Goal: Find specific page/section: Find specific page/section

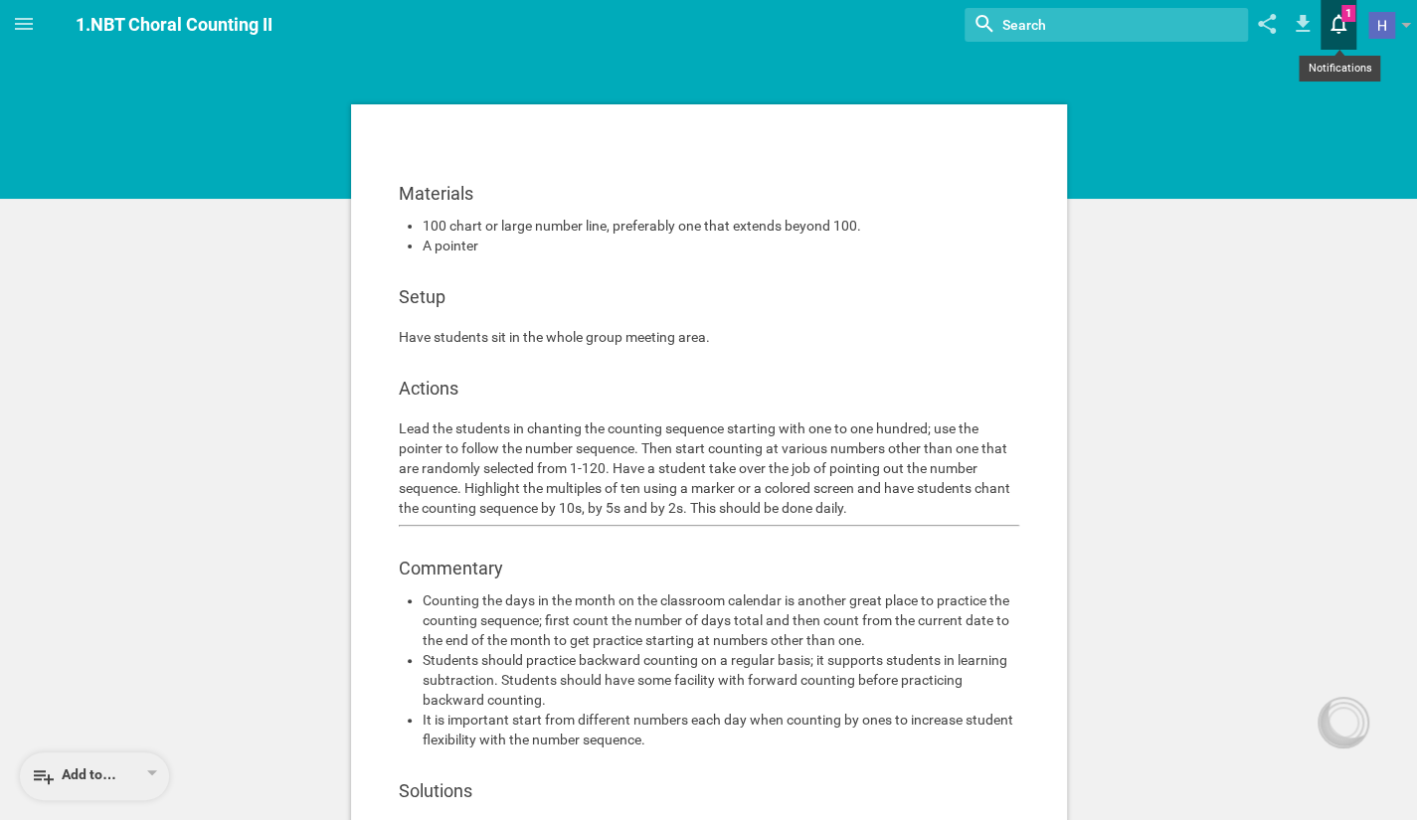
click at [1341, 18] on icon at bounding box center [1339, 25] width 16 height 20
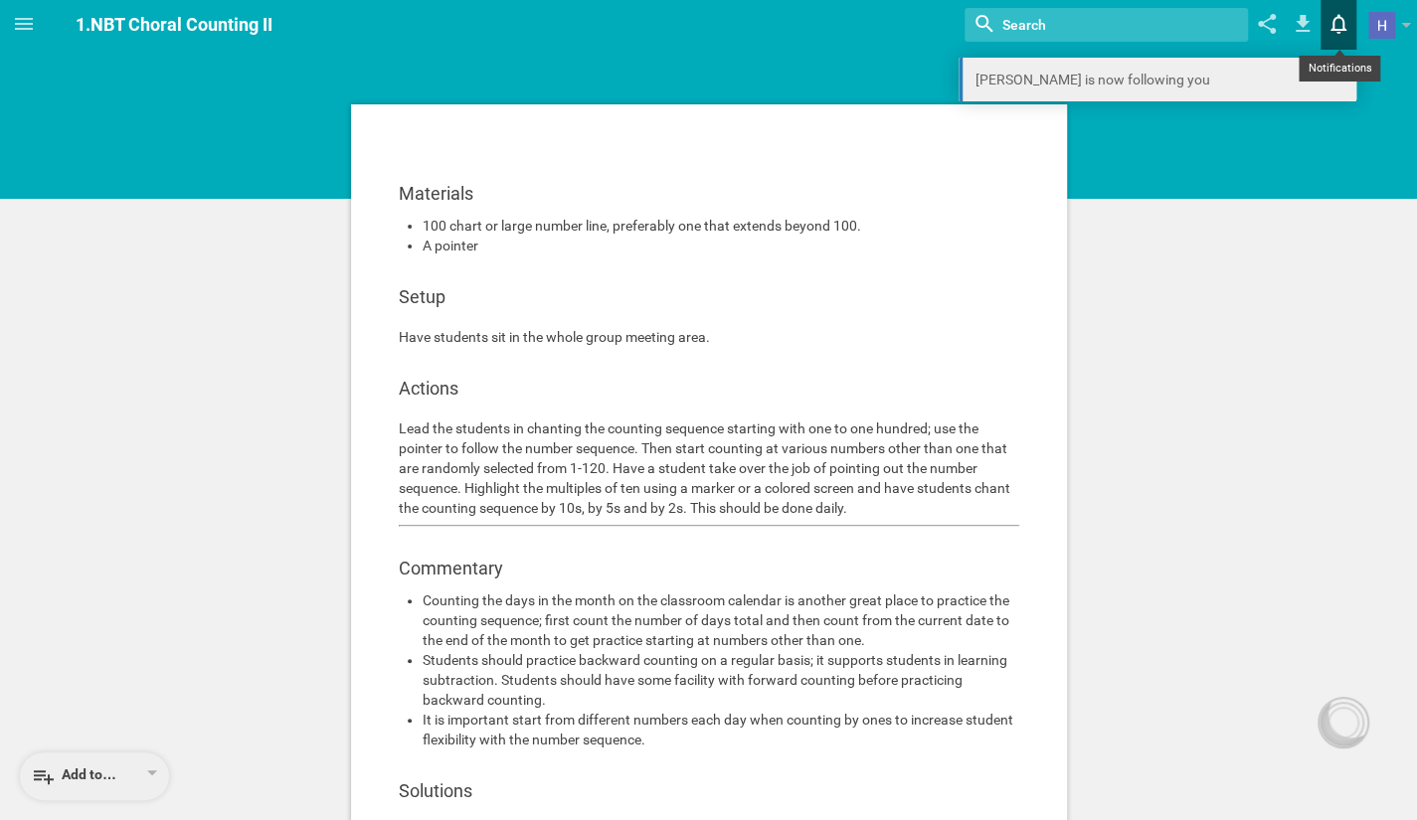
click at [1267, 80] on link "[PERSON_NAME] is now following you" at bounding box center [1158, 80] width 398 height 44
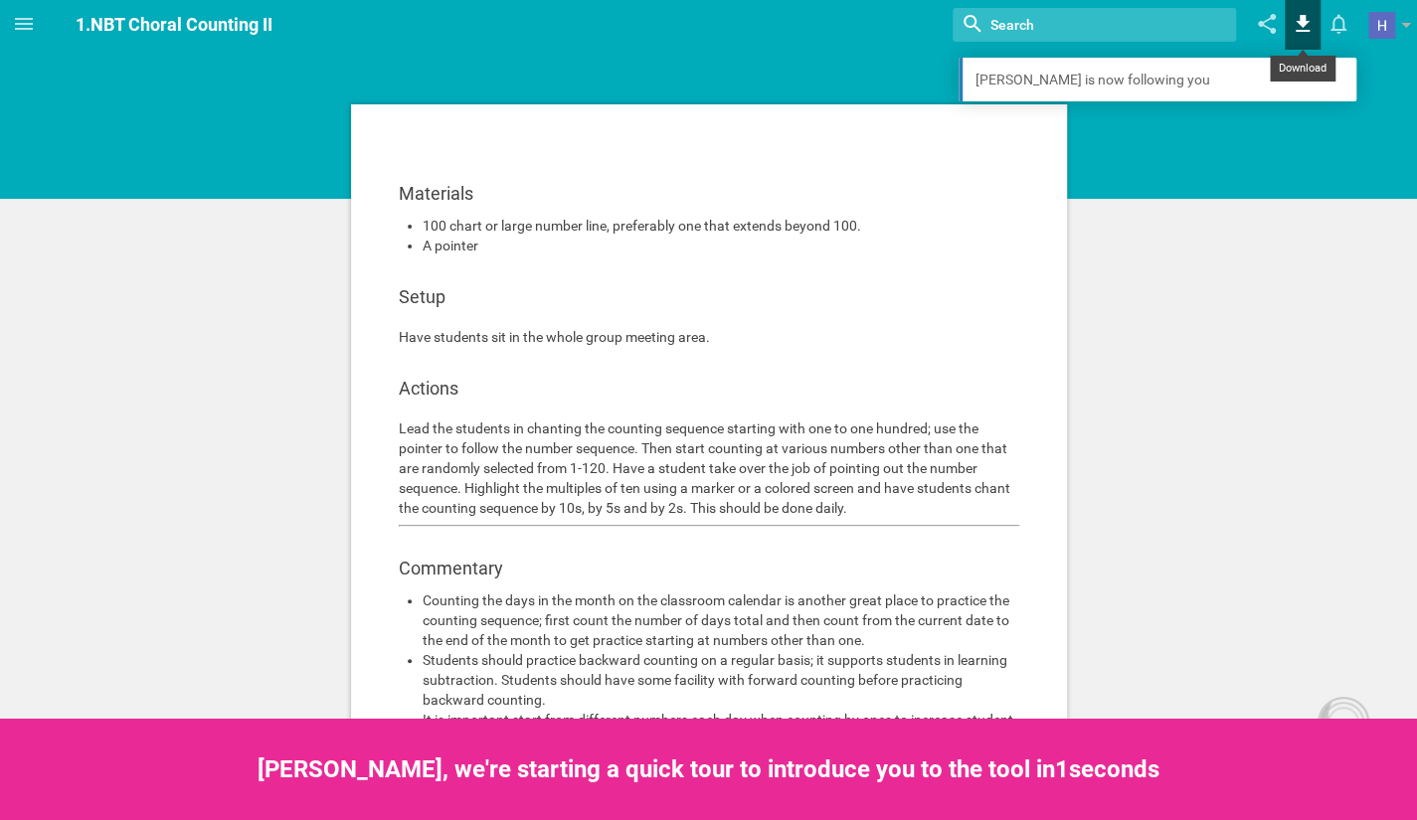
click at [1296, 23] on icon at bounding box center [1303, 24] width 36 height 48
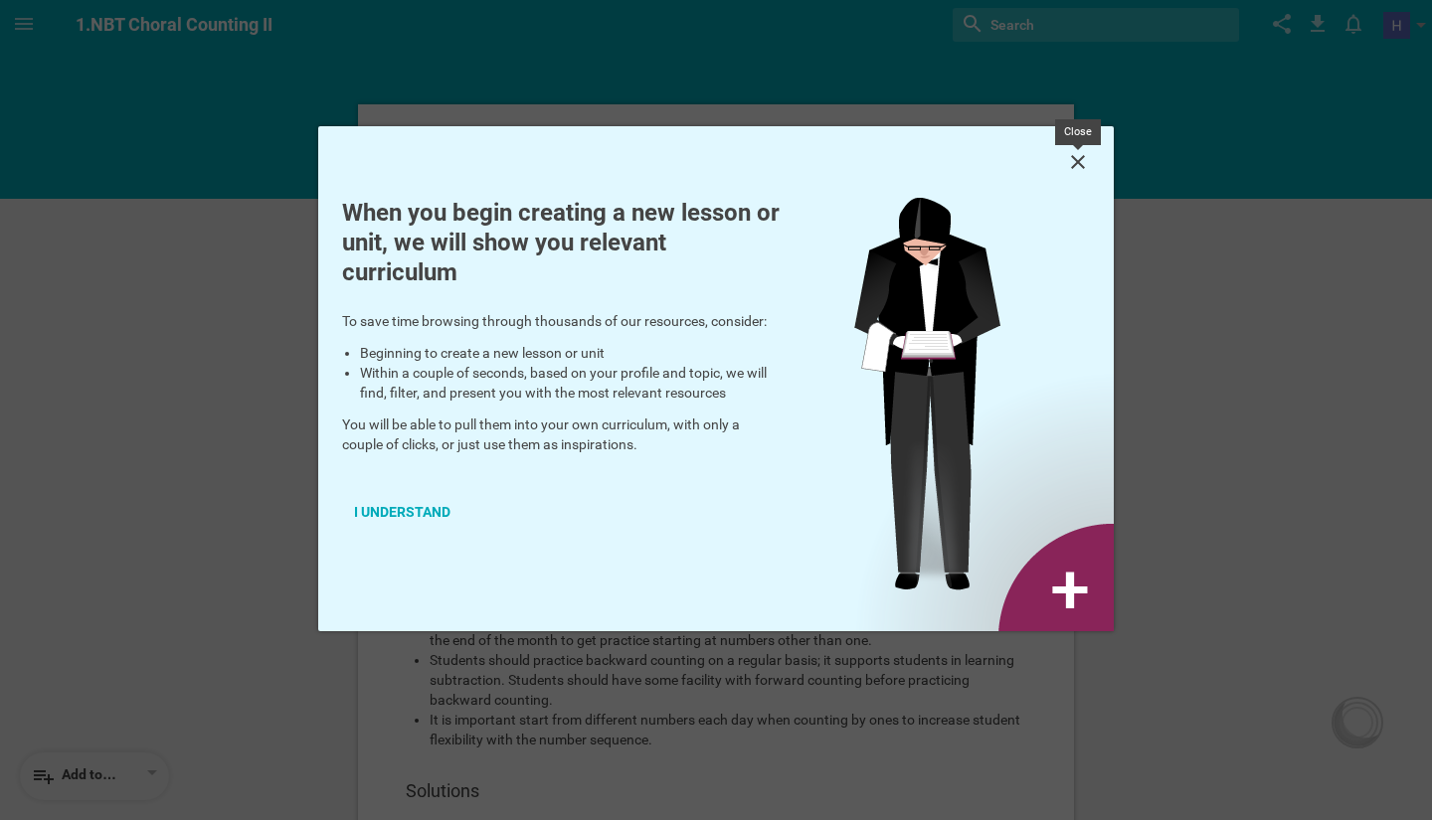
click at [1082, 172] on icon at bounding box center [1078, 162] width 24 height 24
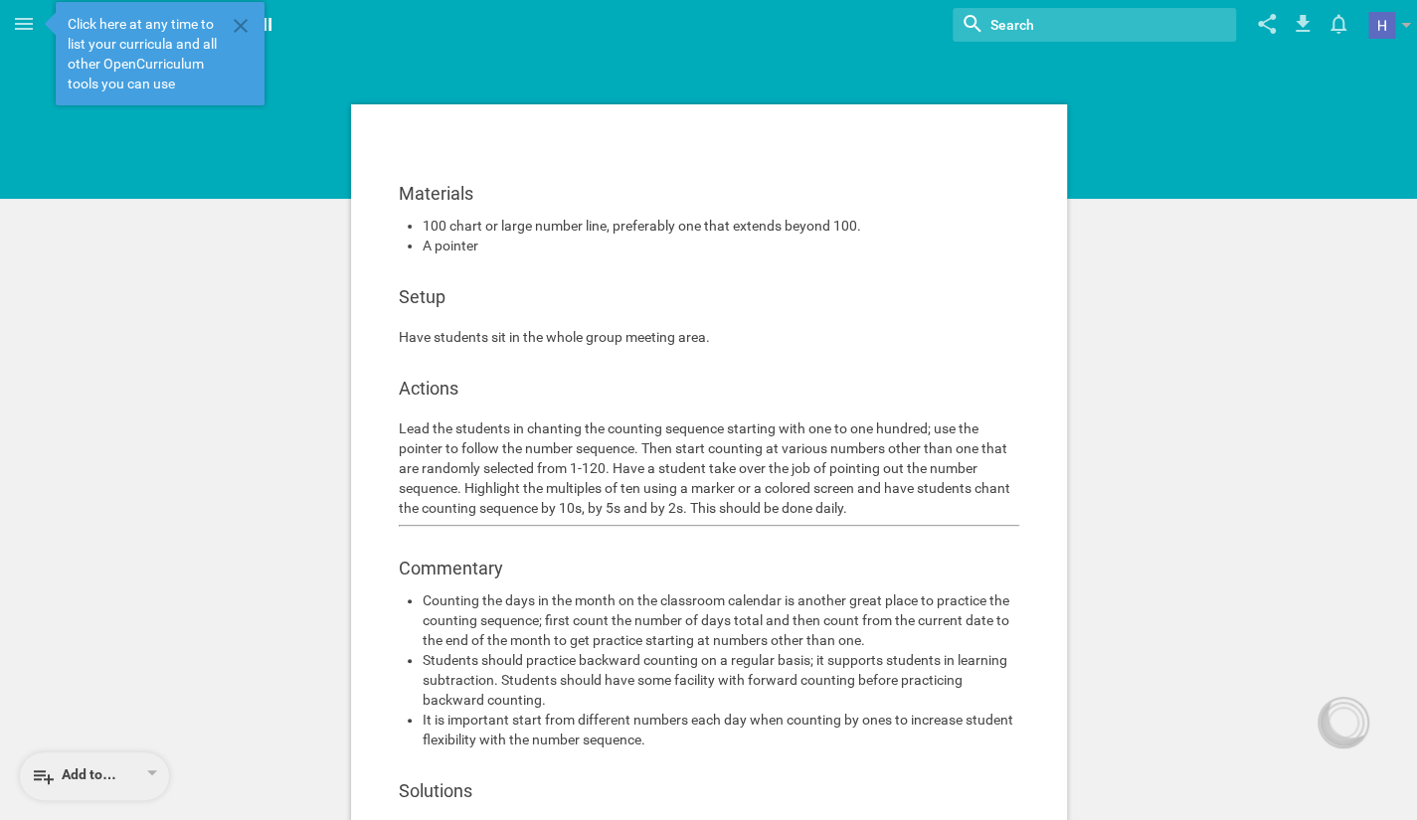
click at [657, 103] on div "Materials 100 chart or large number line, preferably one that extends beyond 10…" at bounding box center [709, 601] width 750 height 1005
click at [253, 26] on div "Click here at any time to list your curricula and all other OpenCurriculum tool…" at bounding box center [160, 53] width 209 height 103
click at [234, 26] on icon at bounding box center [241, 26] width 24 height 24
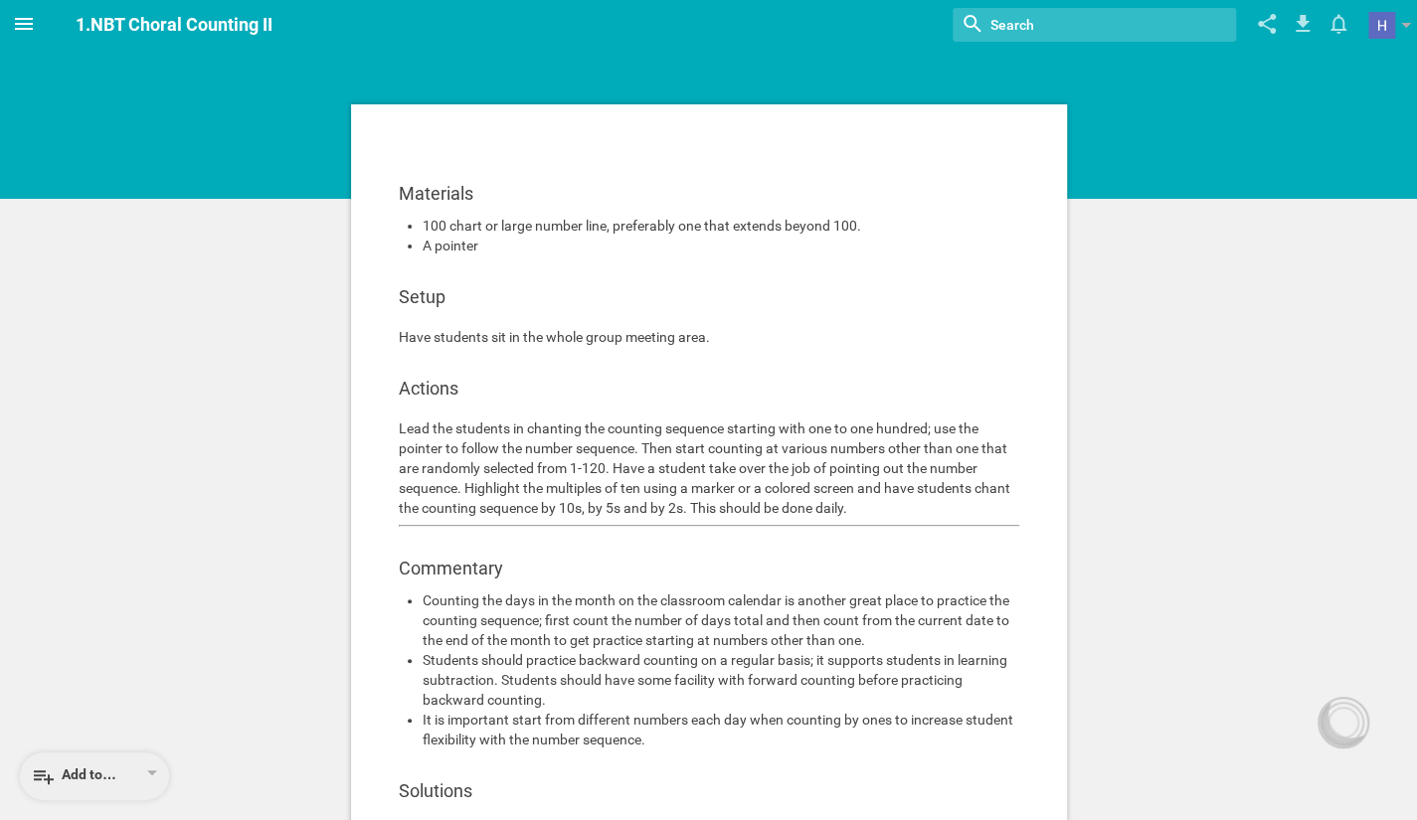
click at [22, 17] on icon at bounding box center [24, 24] width 24 height 24
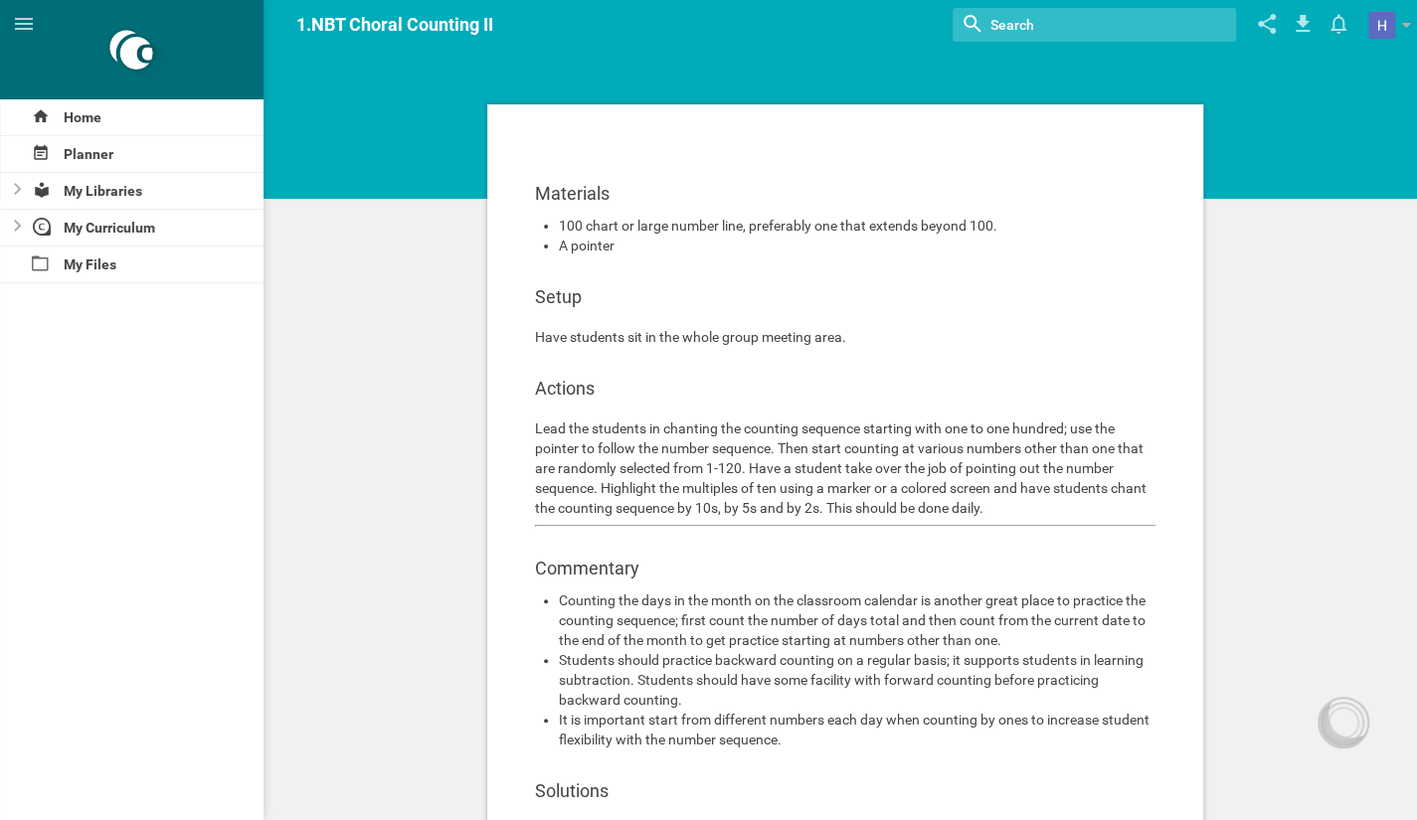
click at [418, 140] on div "Materials 100 chart or large number line, preferably one that extends beyond 10…" at bounding box center [845, 748] width 1144 height 1497
click at [1097, 90] on div "Materials 100 chart or large number line, preferably one that extends beyond 10…" at bounding box center [845, 748] width 1144 height 1497
click at [1219, 112] on div "Materials 100 chart or large number line, preferably one that extends beyond 10…" at bounding box center [845, 601] width 750 height 1005
click at [199, 200] on div "My Libraries" at bounding box center [146, 191] width 238 height 36
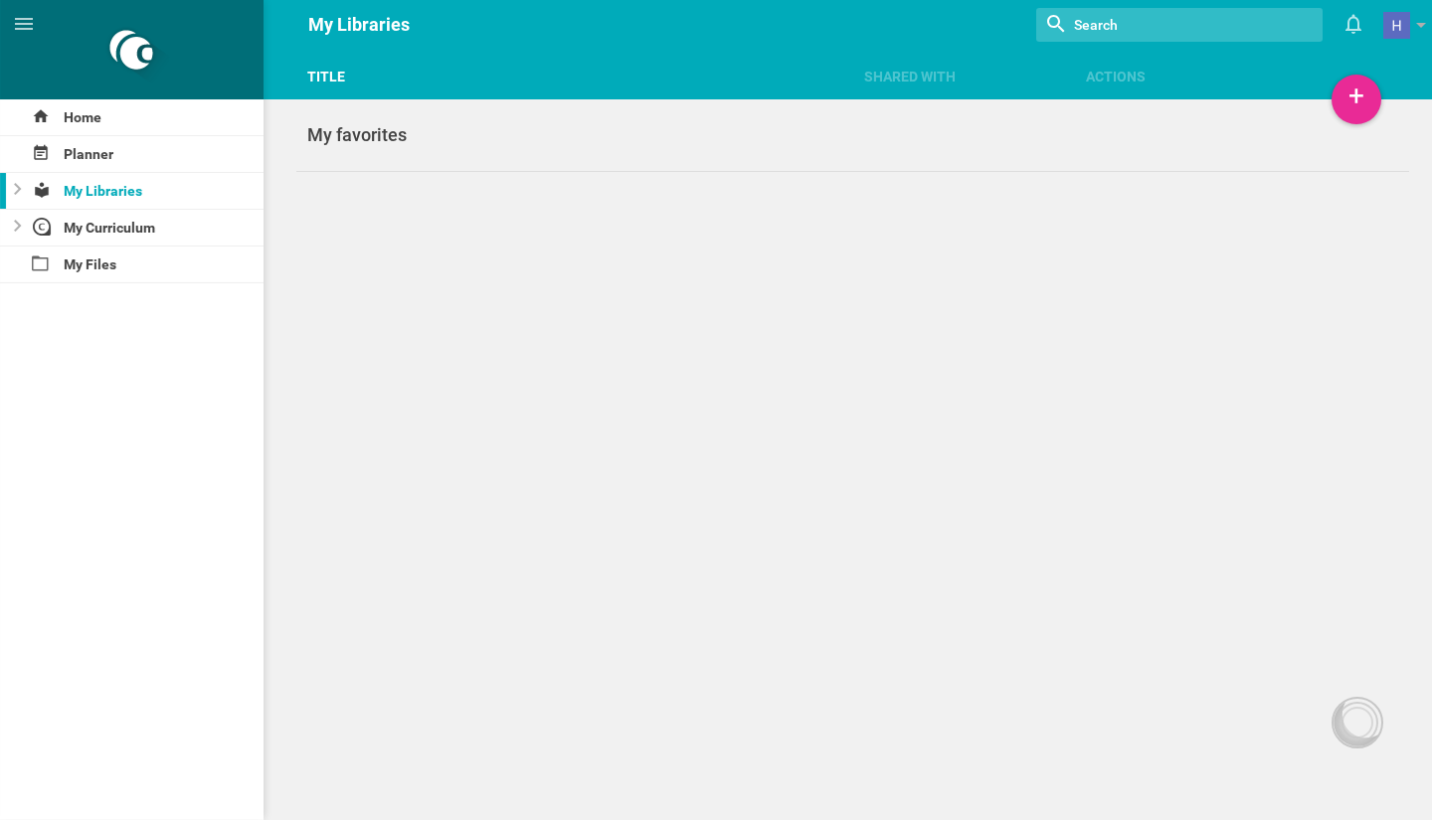
click at [563, 80] on div "Title" at bounding box center [574, 77] width 556 height 20
click at [352, 134] on div "My favorites" at bounding box center [574, 135] width 556 height 24
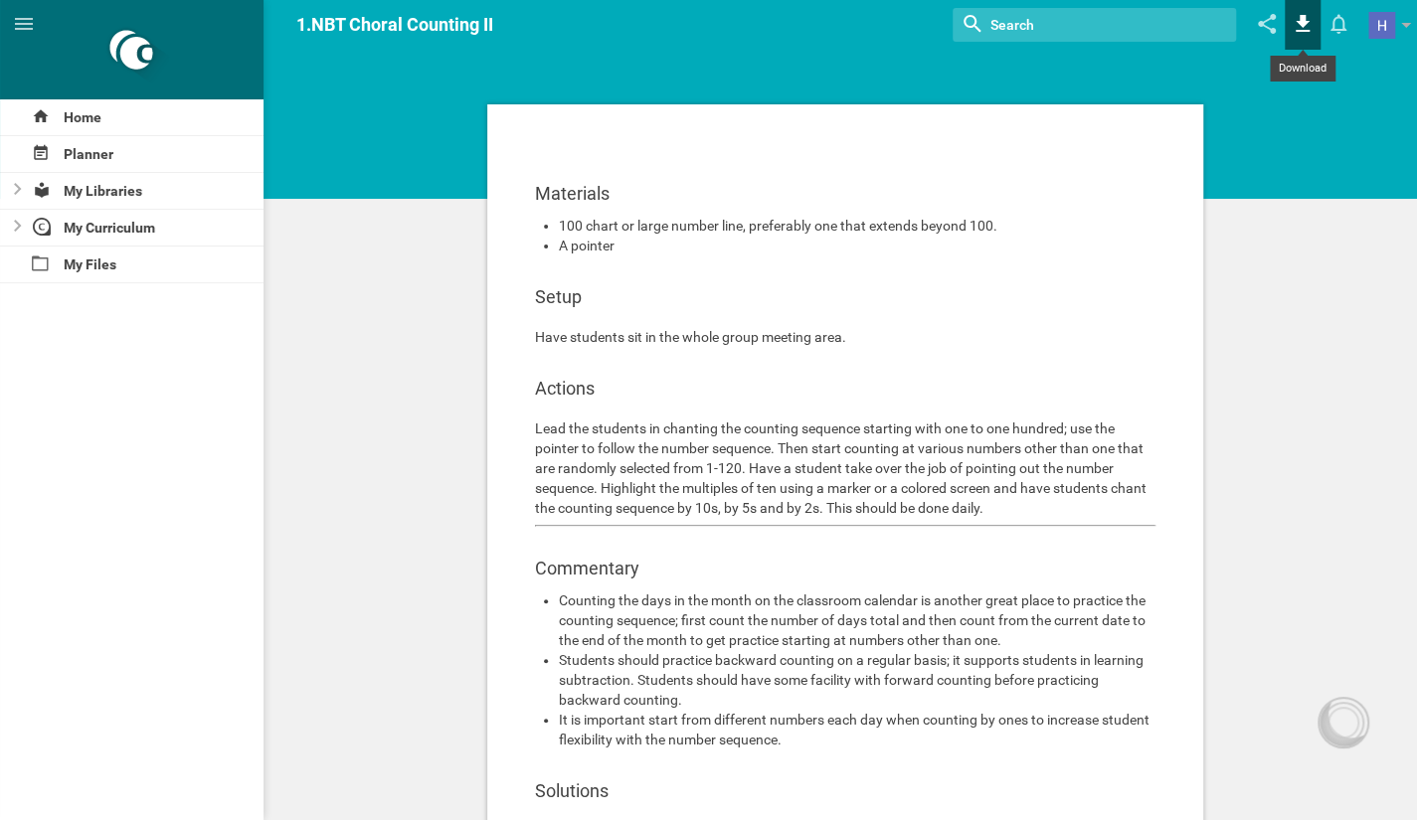
click at [1311, 17] on icon at bounding box center [1303, 24] width 36 height 48
click at [1396, 28] on link at bounding box center [1392, 25] width 49 height 50
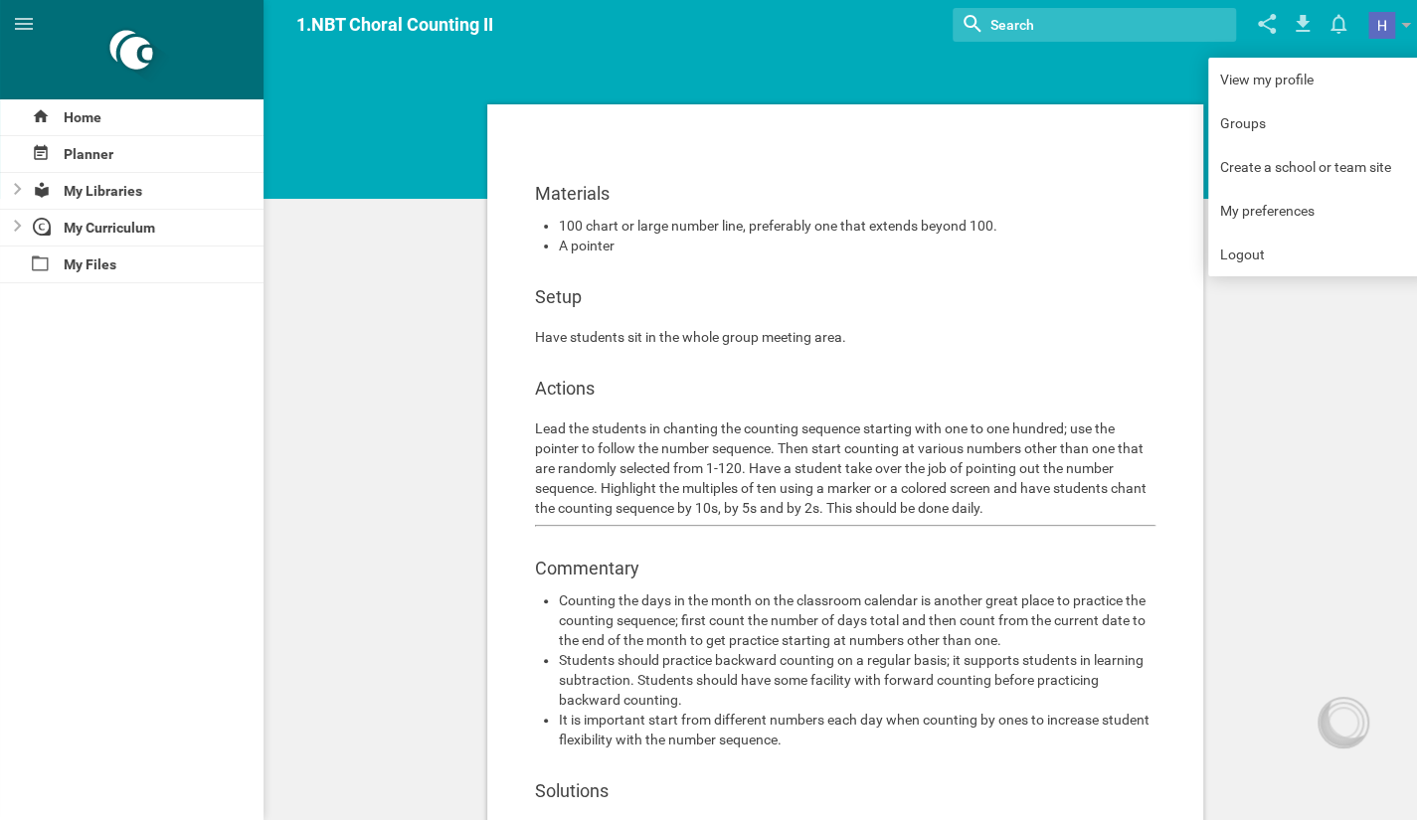
click at [599, 126] on div "Materials 100 chart or large number line, preferably one that extends beyond 10…" at bounding box center [845, 590] width 716 height 972
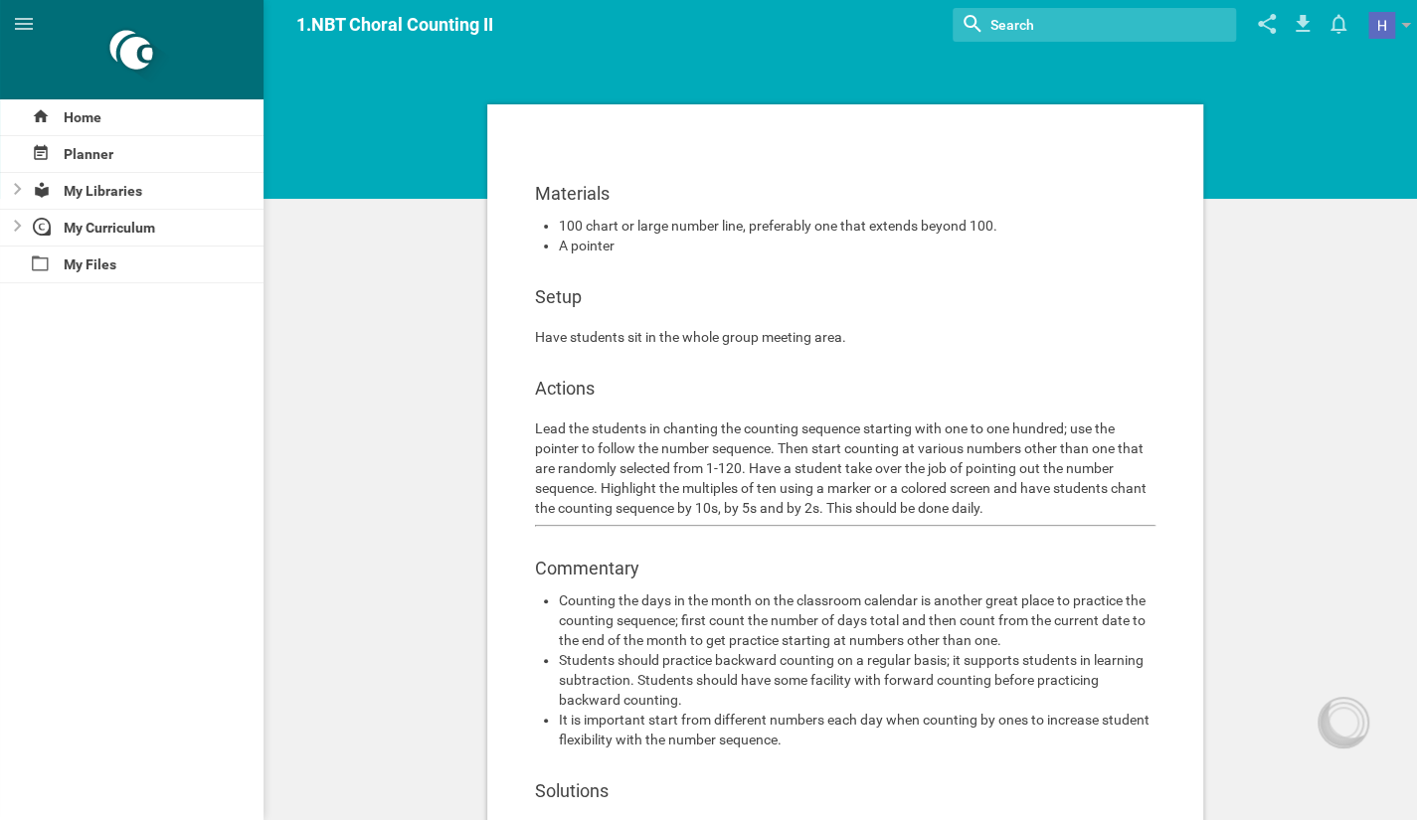
click at [356, 55] on div "Materials 100 chart or large number line, preferably one that extends beyond 10…" at bounding box center [845, 748] width 1144 height 1497
click at [368, 15] on span "1.NBT Choral Counting II" at bounding box center [394, 24] width 197 height 21
click at [378, 29] on span "1.NBT Choral Counting II" at bounding box center [394, 24] width 197 height 21
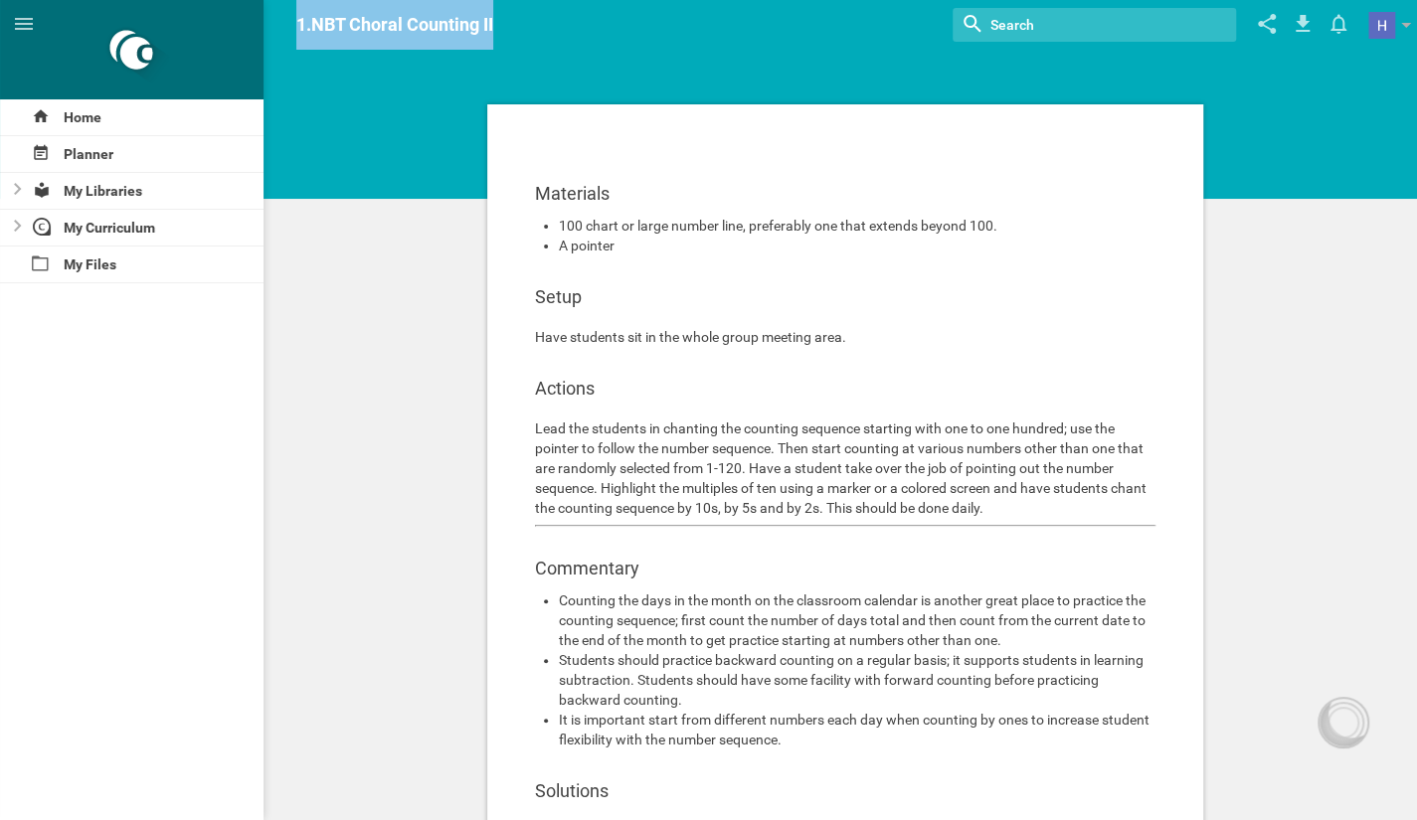
copy span "1.NBT Choral Counting II"
click at [1017, 15] on input "textbox" at bounding box center [1073, 25] width 169 height 26
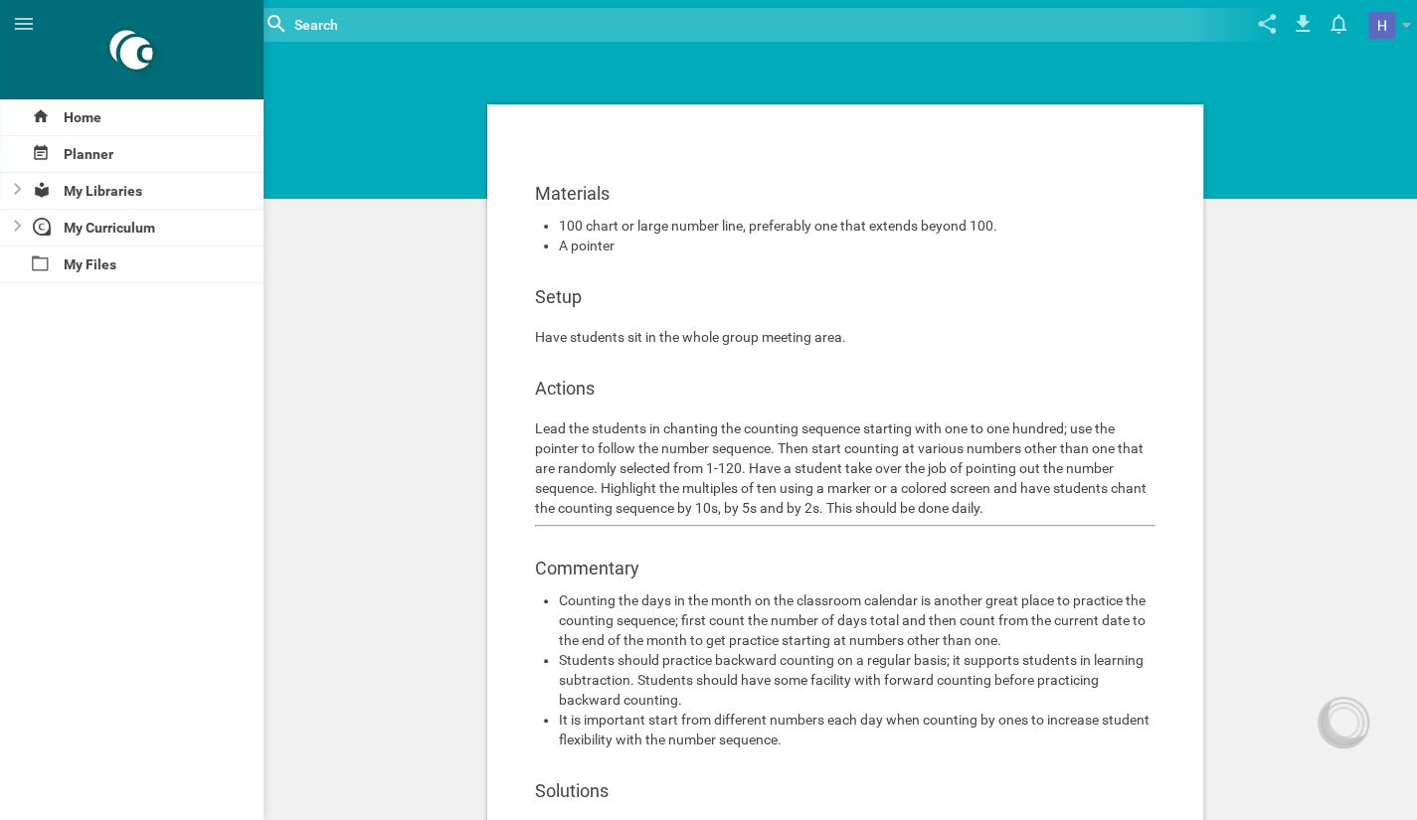
paste input "1.NBT Choral Counting II"
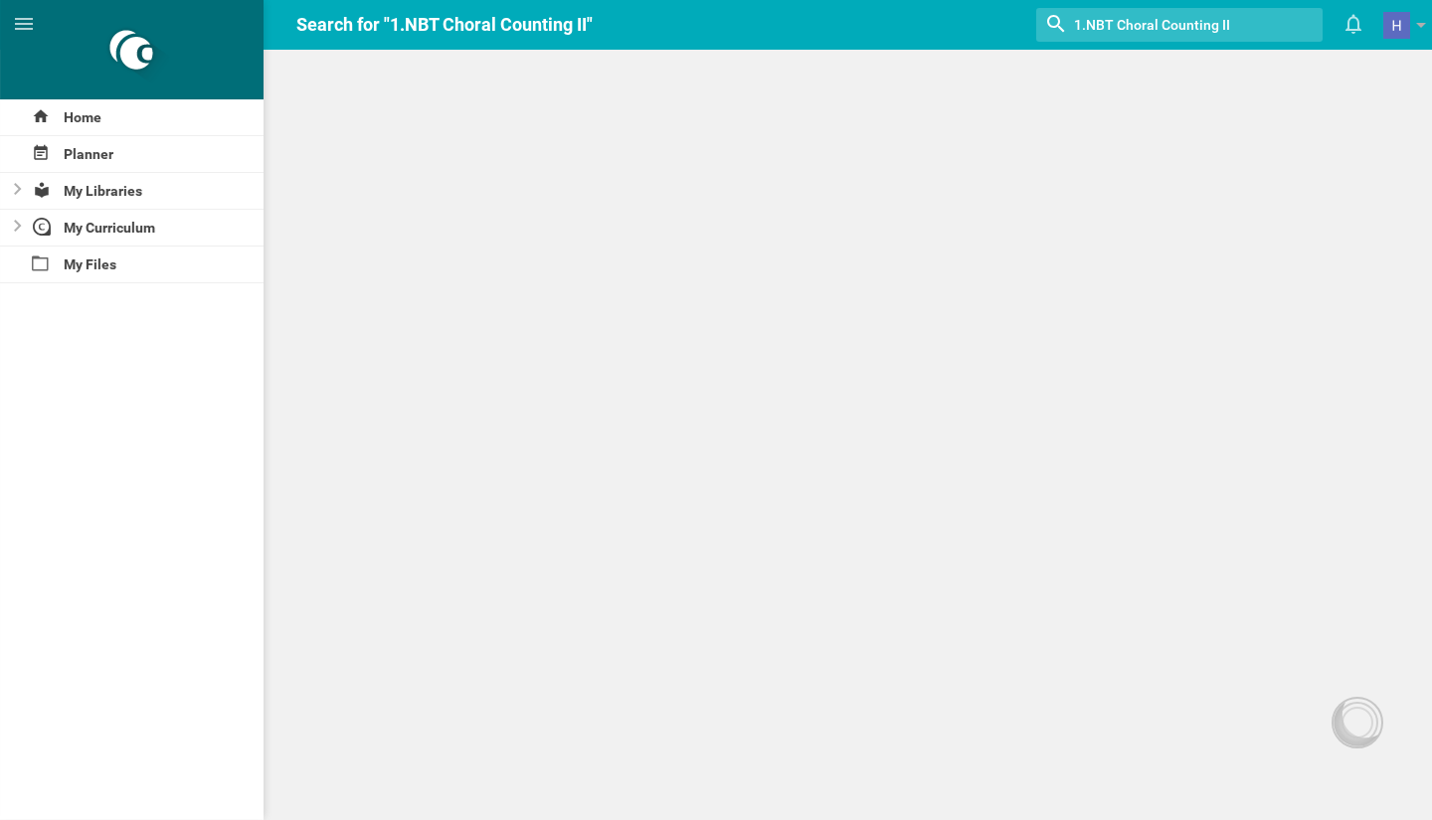
click at [1087, 24] on input "textbox" at bounding box center [1157, 25] width 171 height 26
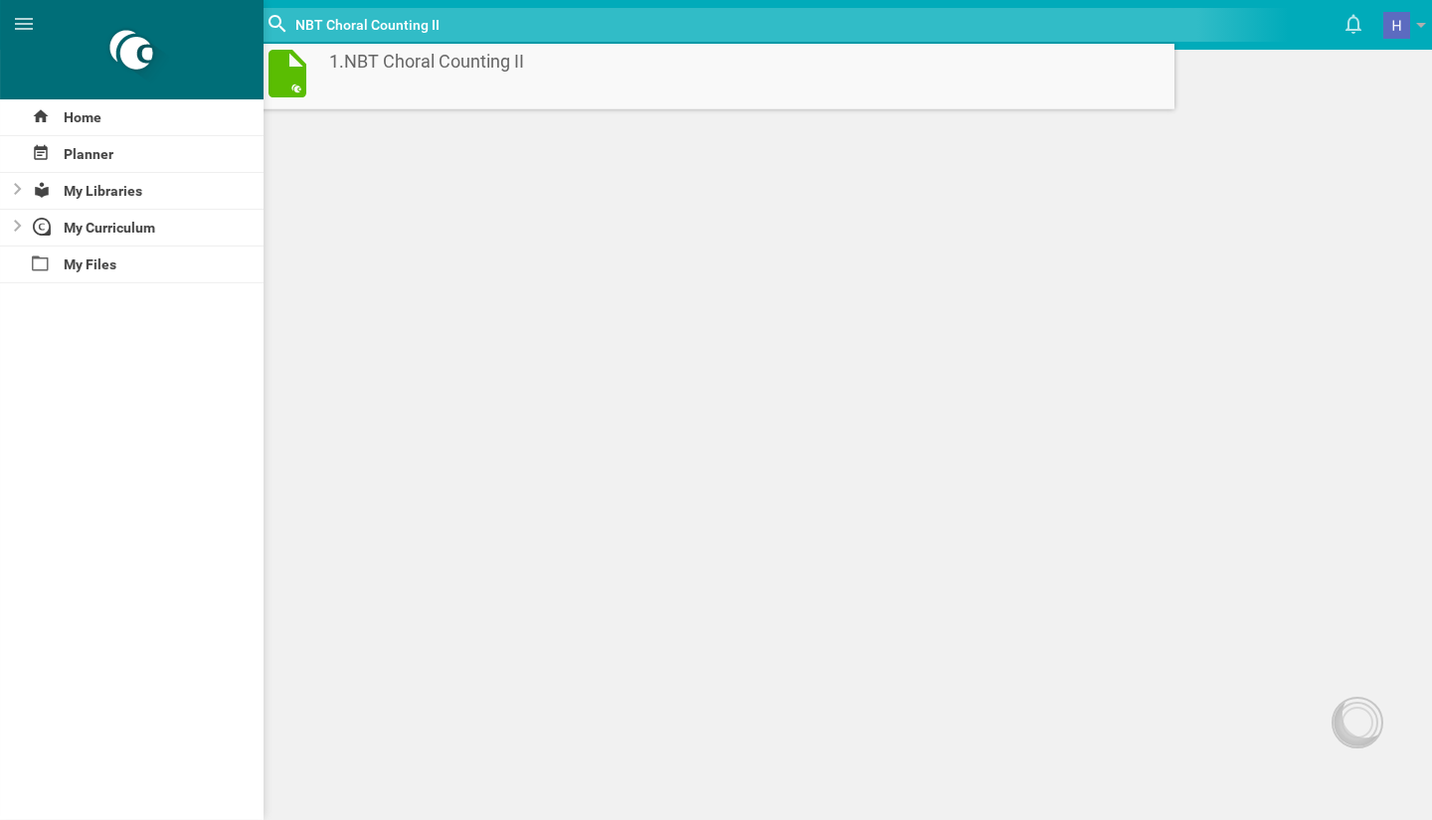
type input "NBT Choral Counting II"
click at [935, 73] on span "1.NBT Choral Counting II" at bounding box center [691, 62] width 724 height 24
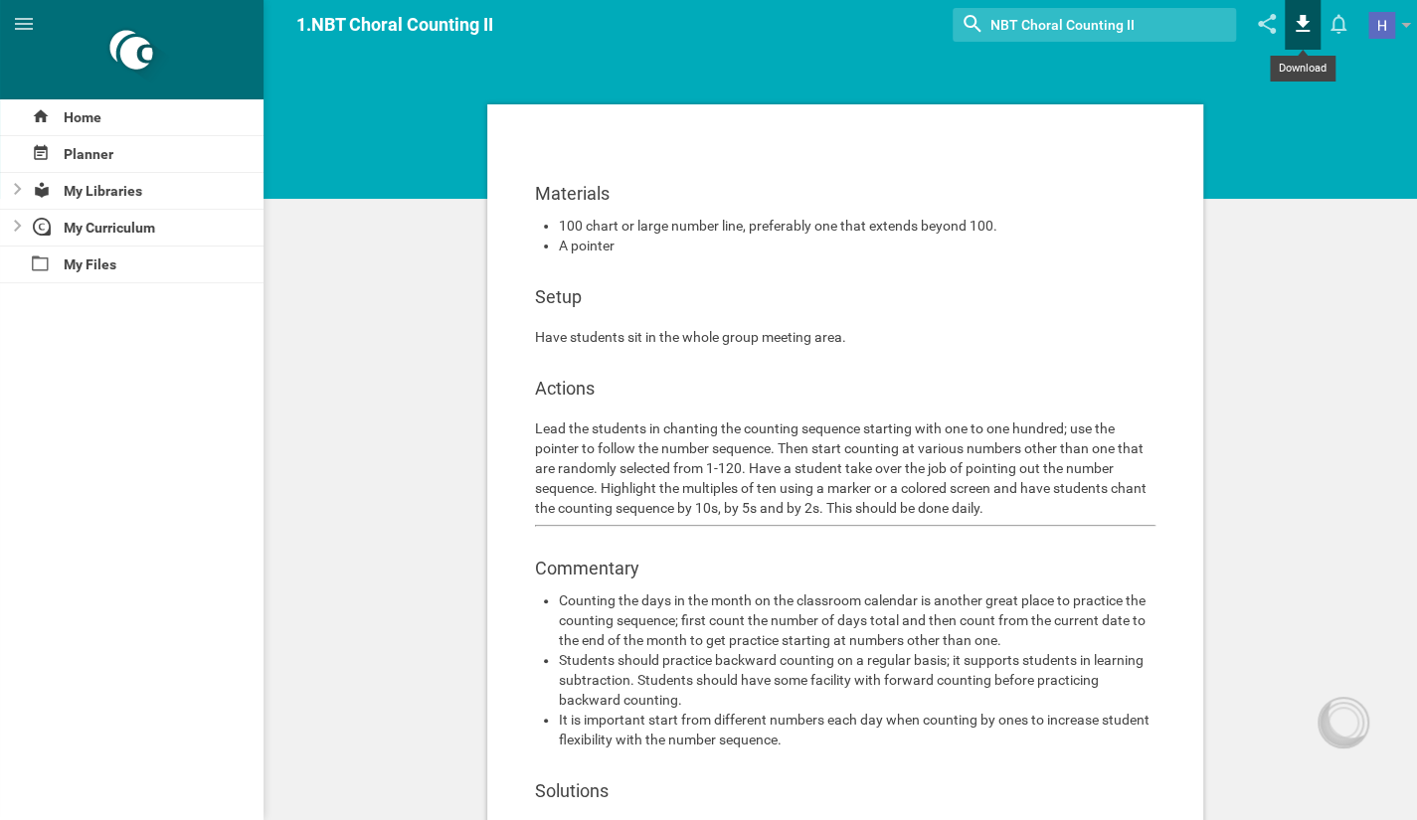
click at [1303, 18] on icon at bounding box center [1303, 23] width 14 height 17
